Goal: Information Seeking & Learning: Learn about a topic

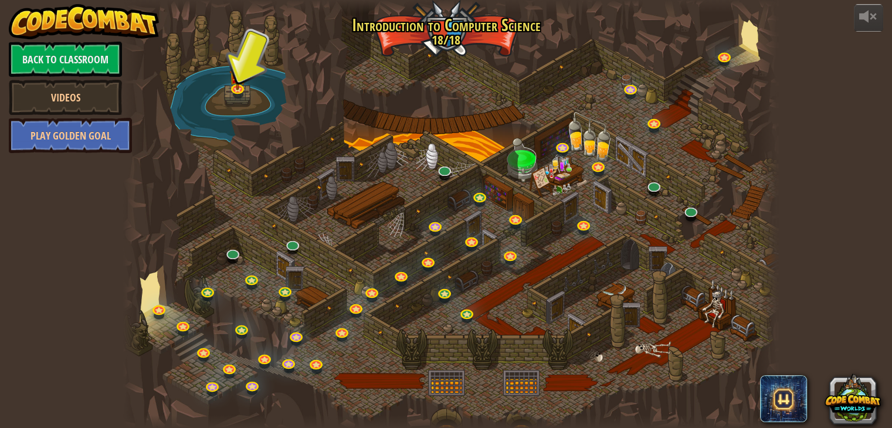
click at [142, 323] on div at bounding box center [133, 214] width 20 height 428
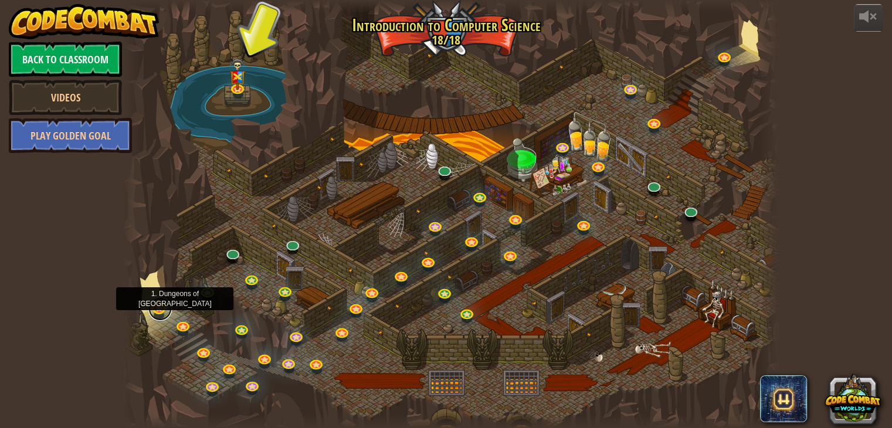
click at [152, 310] on link at bounding box center [159, 308] width 23 height 23
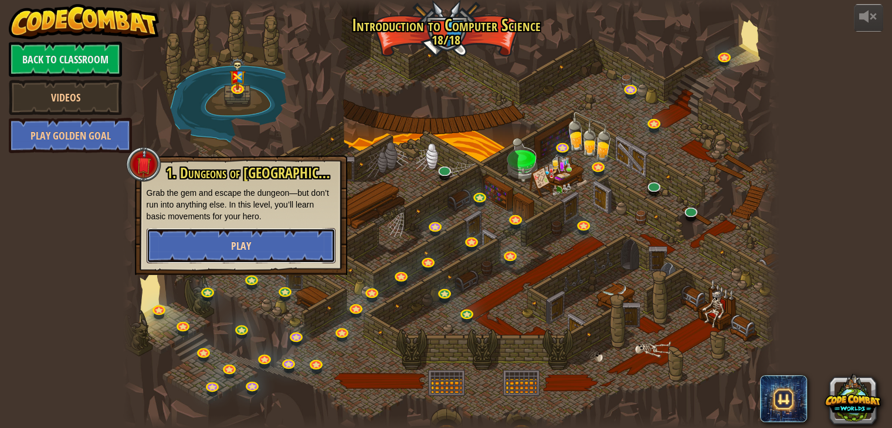
click at [213, 234] on button "Play" at bounding box center [241, 245] width 189 height 35
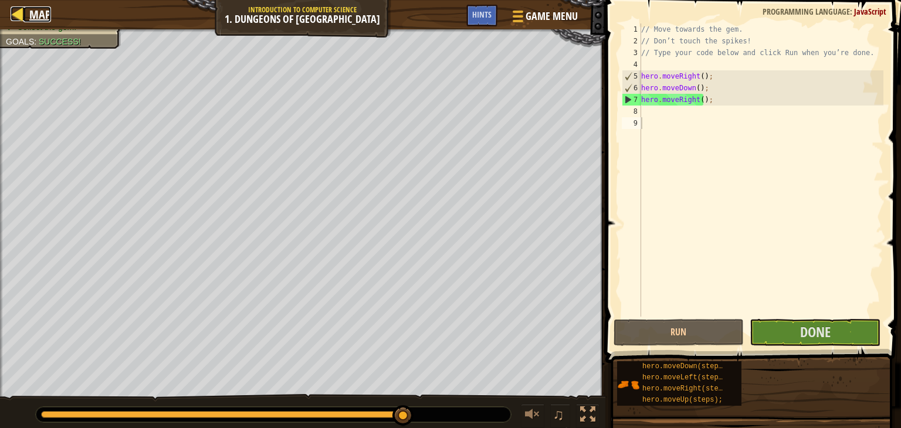
click at [16, 8] on div at bounding box center [18, 13] width 15 height 15
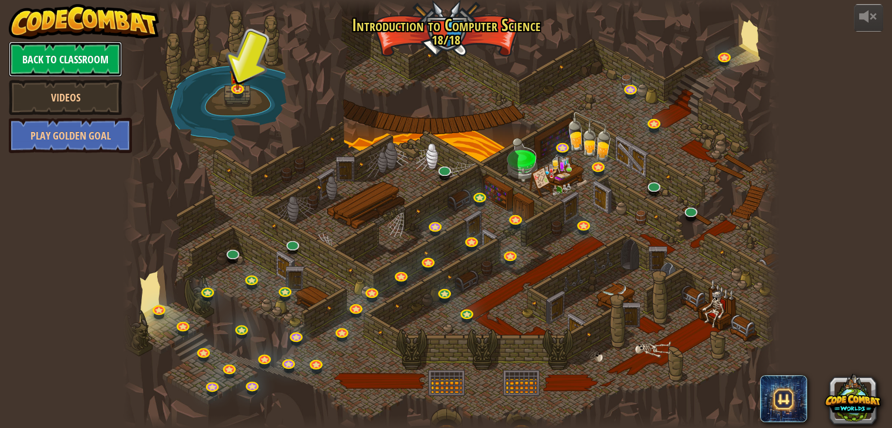
click at [60, 64] on link "Back to Classroom" at bounding box center [65, 59] width 113 height 35
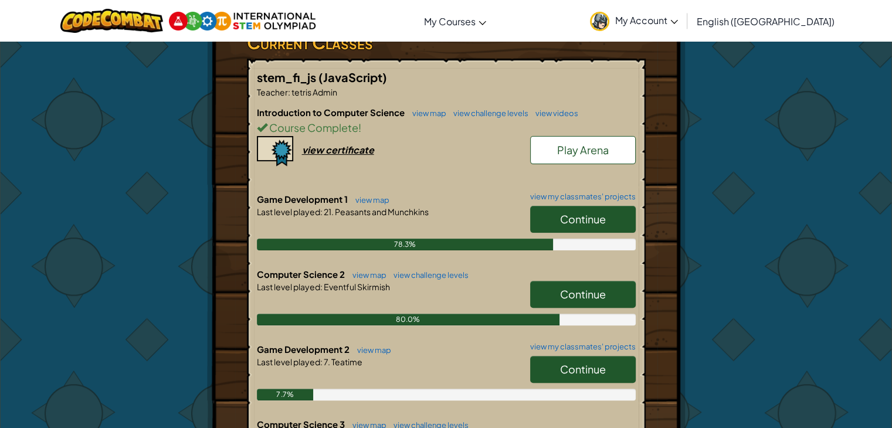
scroll to position [284, 0]
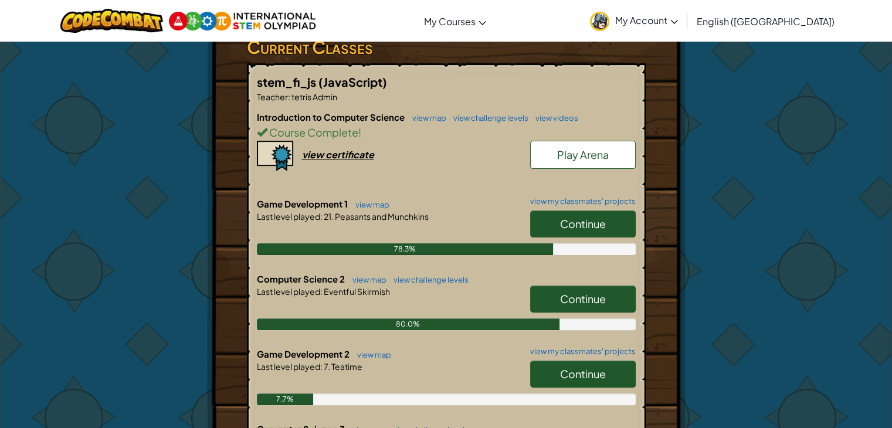
click at [589, 215] on link "Continue" at bounding box center [583, 224] width 106 height 27
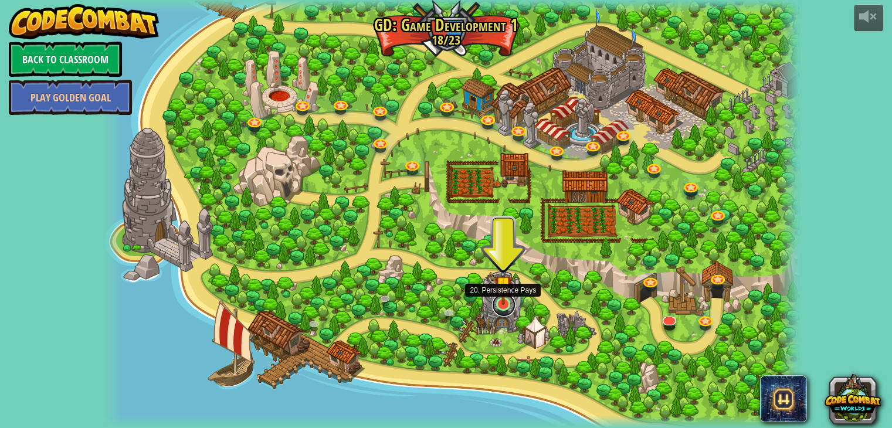
click at [503, 306] on link at bounding box center [503, 304] width 23 height 23
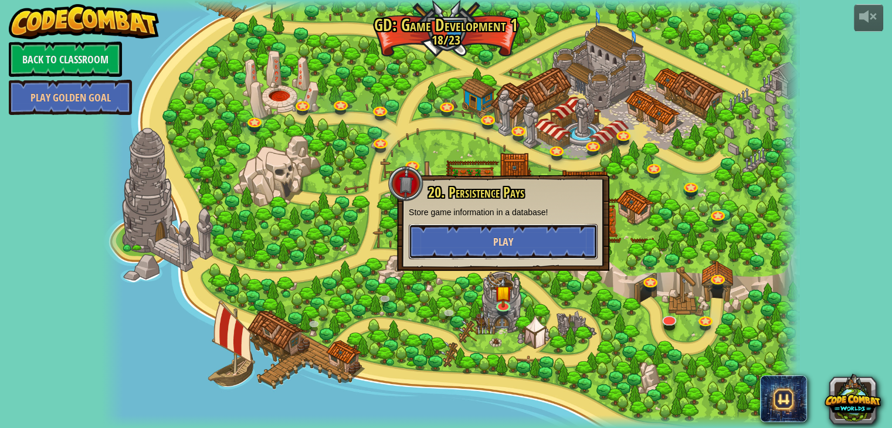
click at [473, 233] on button "Play" at bounding box center [503, 241] width 189 height 35
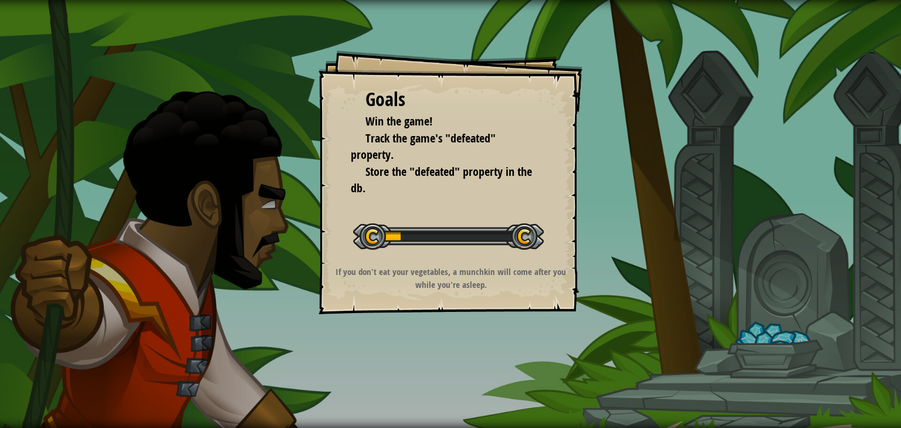
click at [286, 130] on div "Goals Win the game! Track the game's "defeated" property. Store the "defeated" …" at bounding box center [450, 214] width 901 height 428
click at [345, 165] on div "Goals Win the game! Track the game's "defeated" property. Store the "defeated" …" at bounding box center [450, 182] width 264 height 264
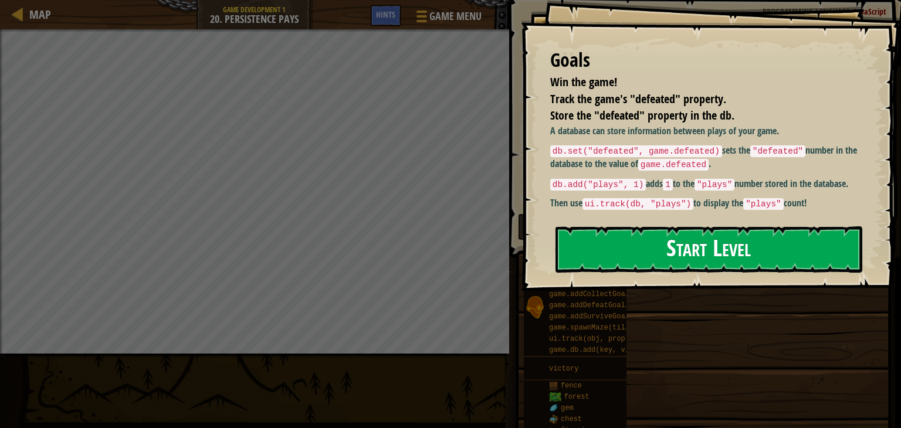
click at [579, 226] on button "Start Level" at bounding box center [708, 249] width 307 height 46
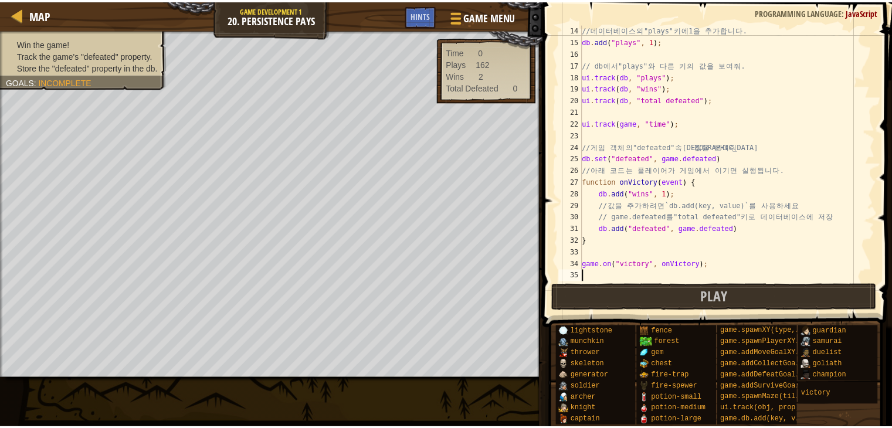
scroll to position [152, 0]
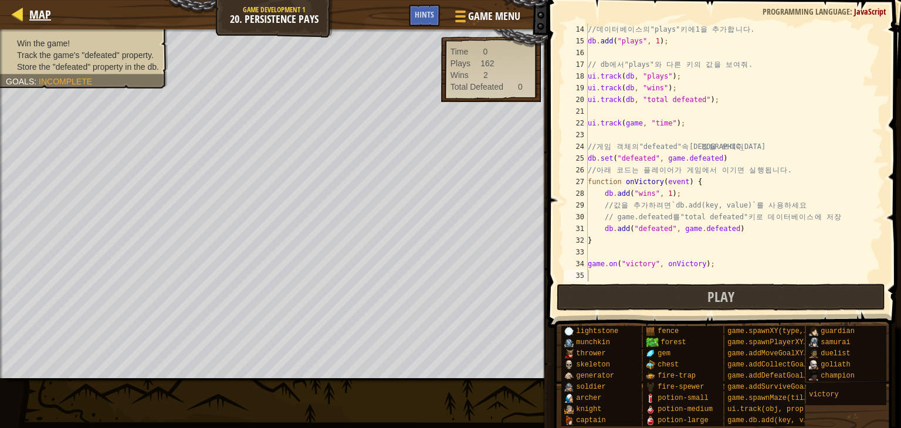
click at [23, 1] on div "Map" at bounding box center [37, 14] width 28 height 29
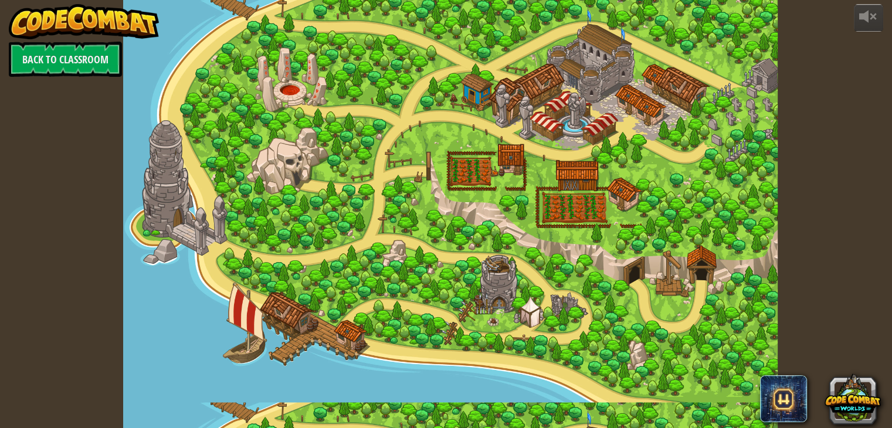
click at [58, 56] on link "Back to Classroom" at bounding box center [65, 59] width 113 height 35
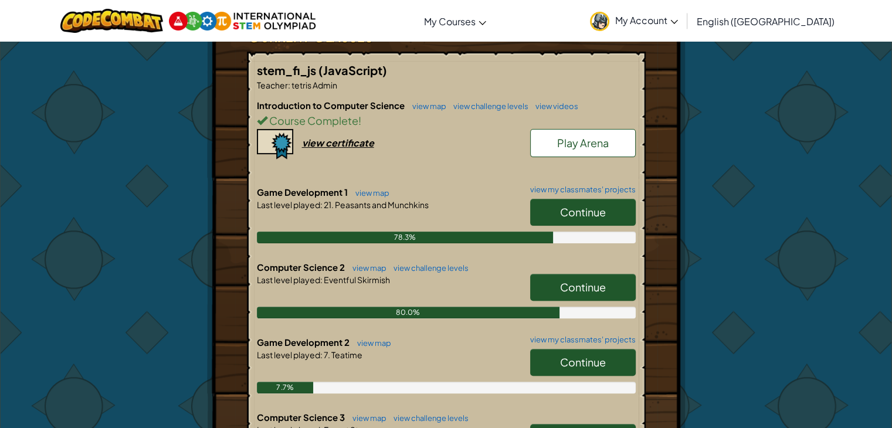
scroll to position [312, 0]
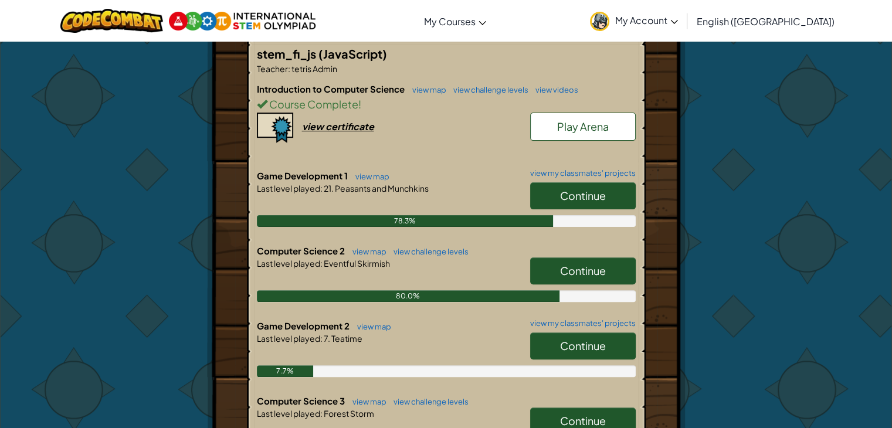
click at [595, 132] on link "Play Arena" at bounding box center [583, 127] width 106 height 28
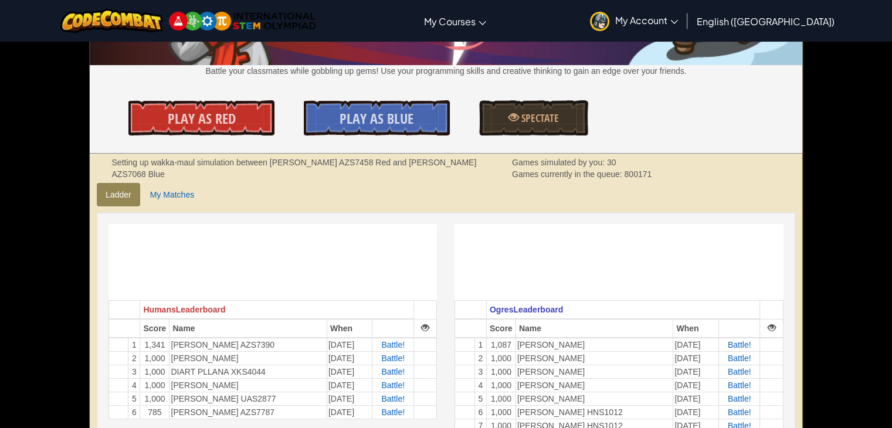
scroll to position [151, 0]
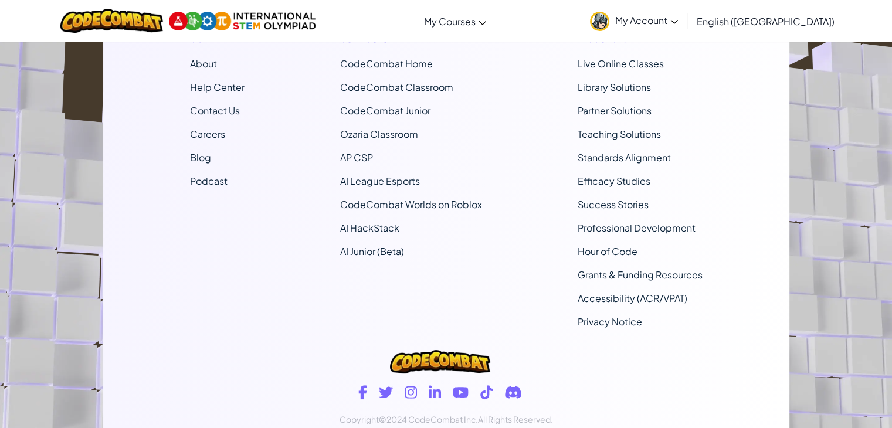
scroll to position [327, 0]
